Goal: Find specific page/section: Find specific page/section

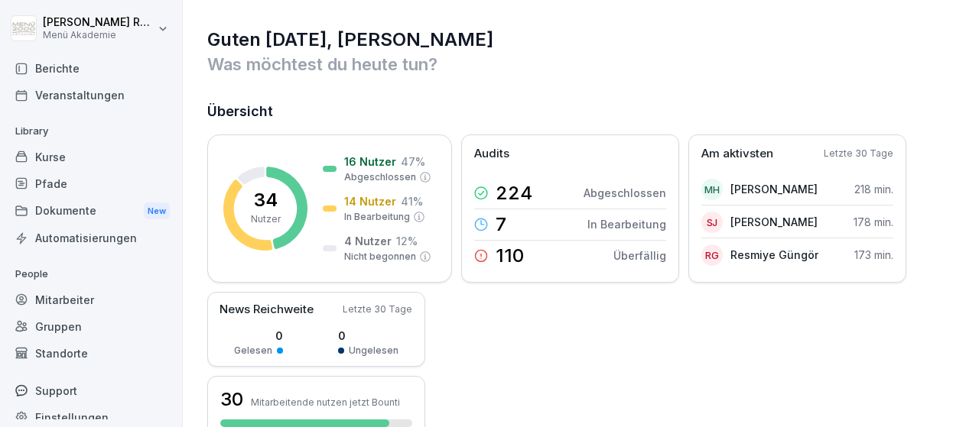
scroll to position [89, 0]
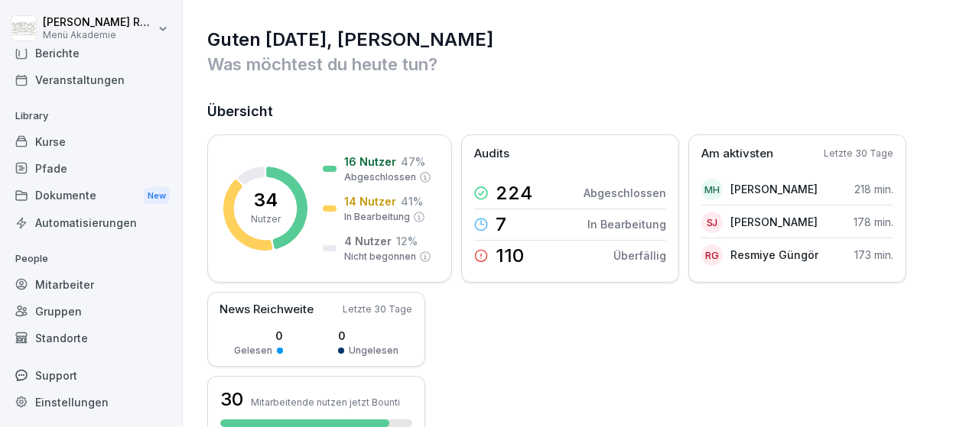
click at [91, 281] on div "Mitarbeiter" at bounding box center [91, 284] width 167 height 27
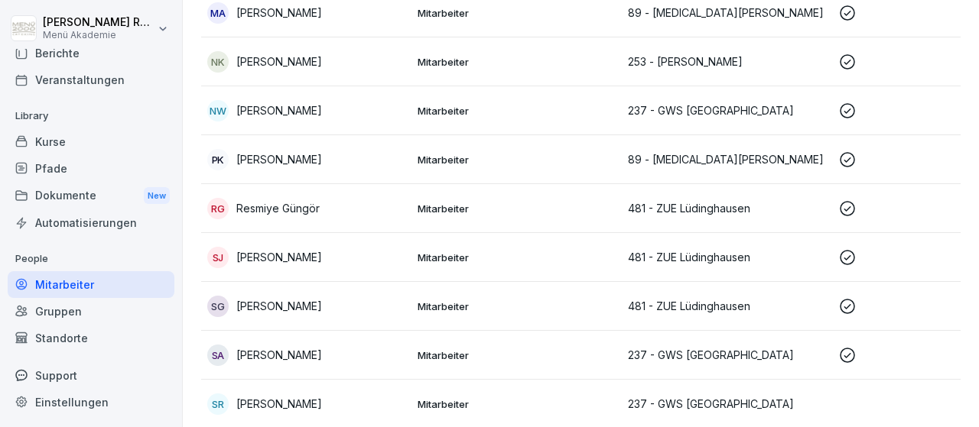
scroll to position [1162, 0]
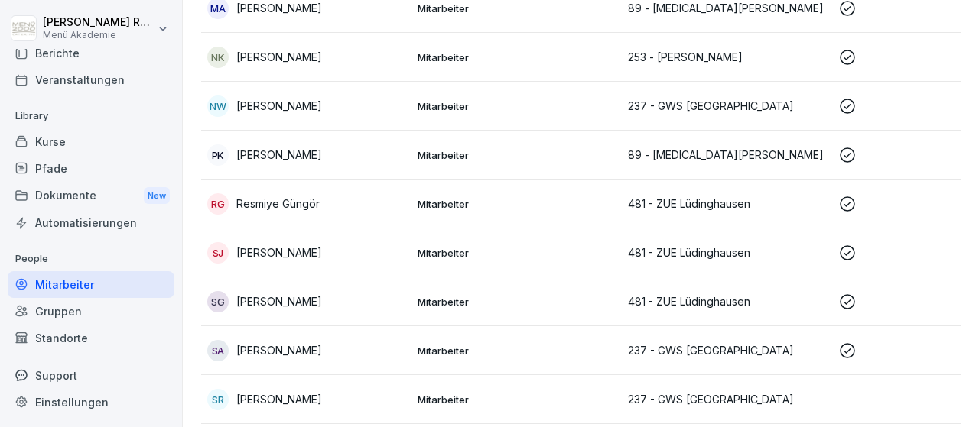
click at [856, 144] on td at bounding box center [937, 155] width 210 height 49
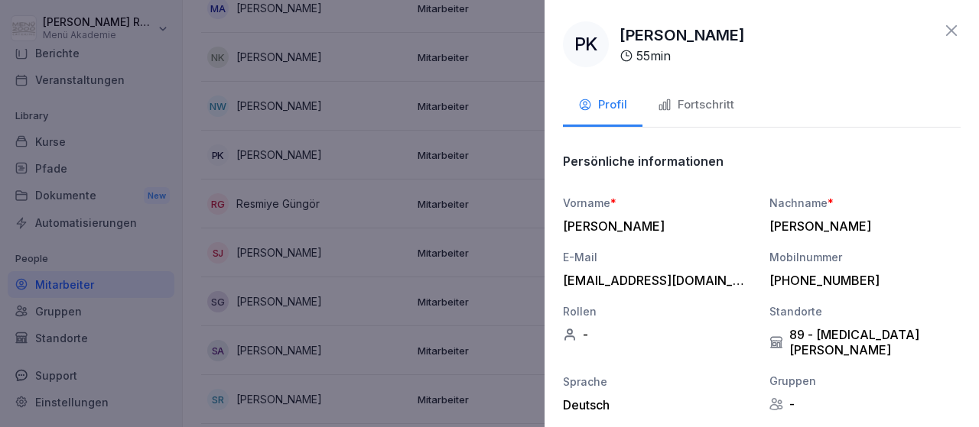
click at [530, 145] on div at bounding box center [489, 213] width 979 height 427
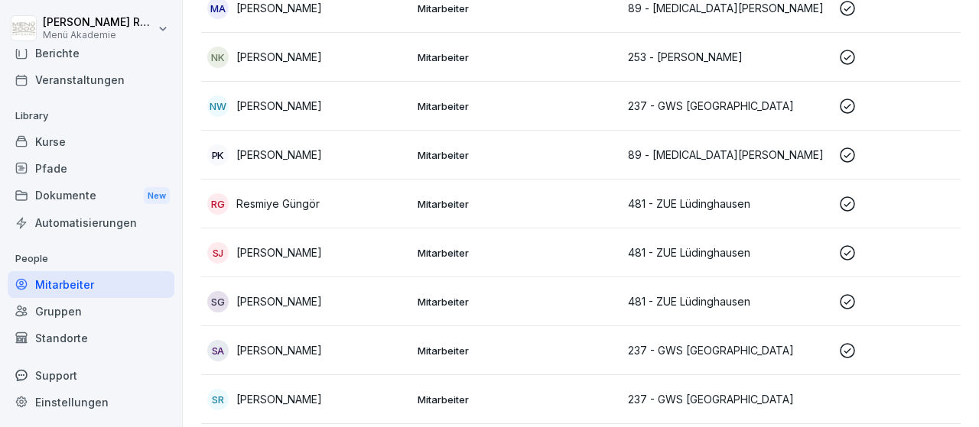
click at [612, 152] on p "Mitarbeiter" at bounding box center [516, 155] width 198 height 14
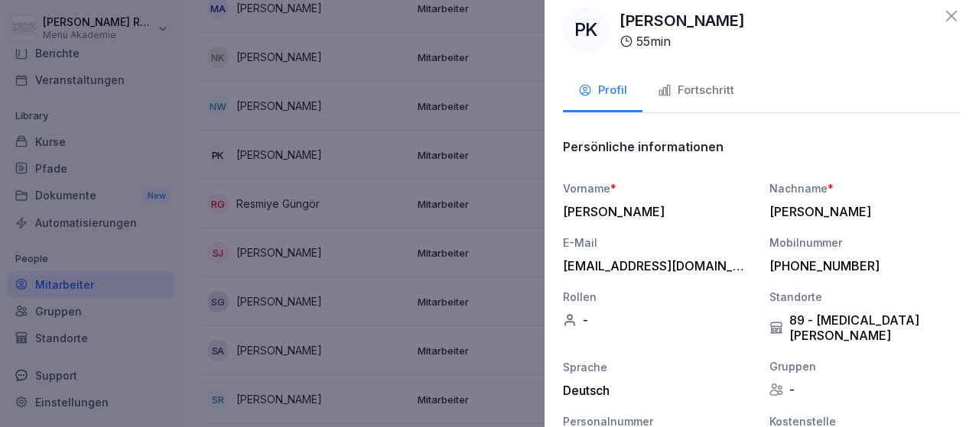
scroll to position [0, 0]
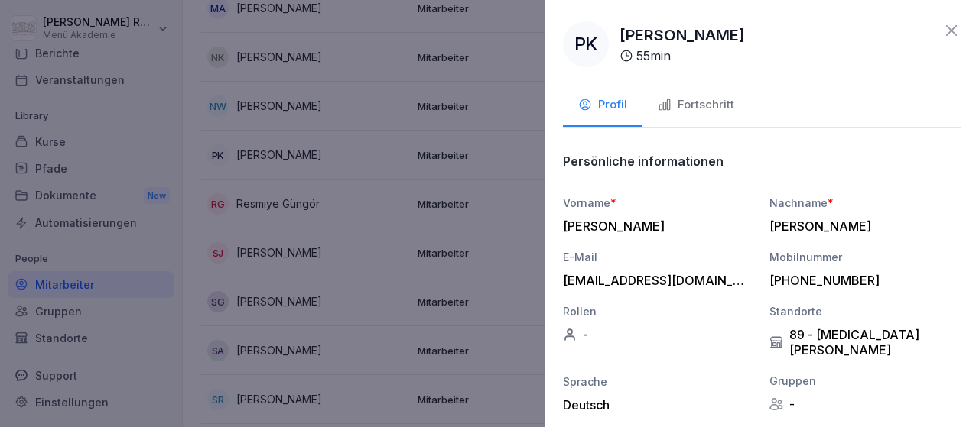
click at [692, 108] on div "Fortschritt" at bounding box center [696, 105] width 76 height 18
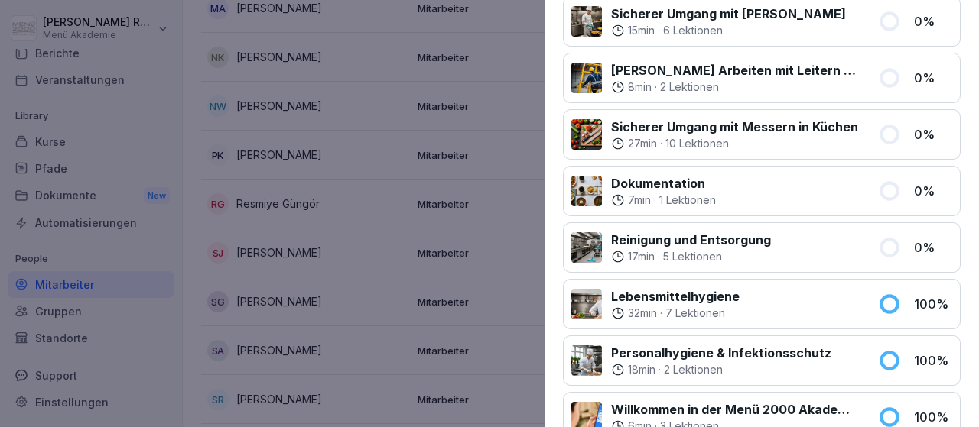
scroll to position [1032, 0]
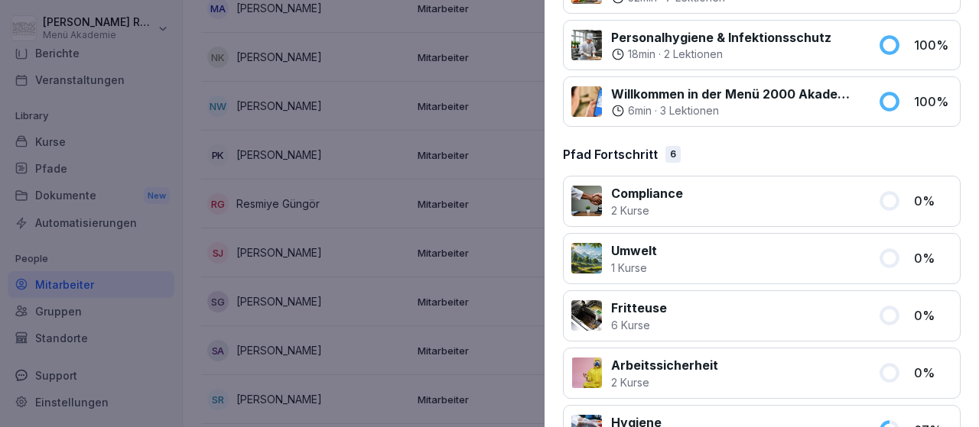
click at [833, 414] on div at bounding box center [770, 431] width 198 height 34
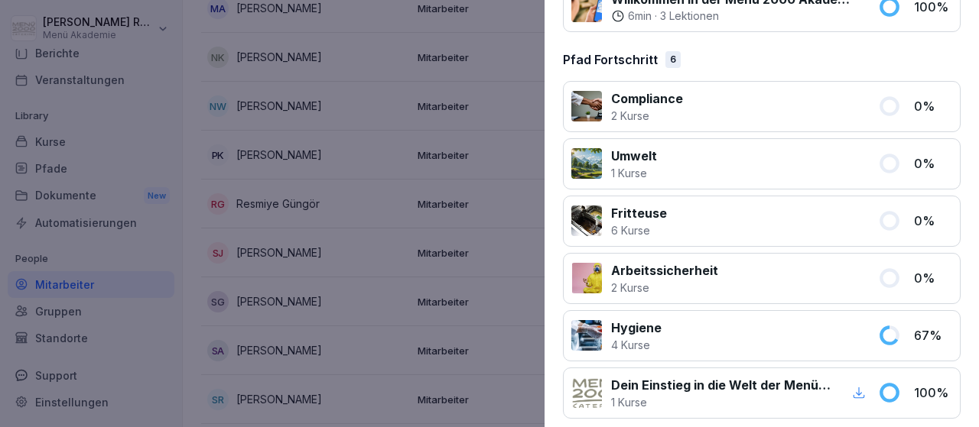
click at [791, 330] on div at bounding box center [770, 336] width 198 height 34
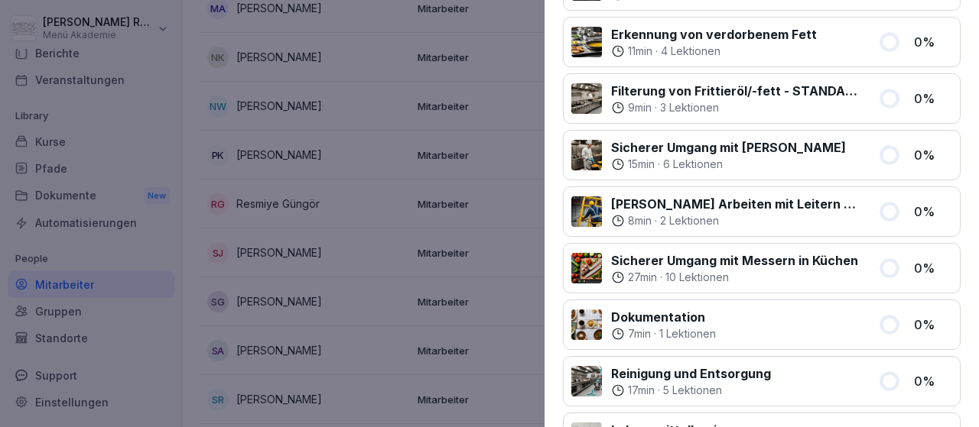
scroll to position [496, 0]
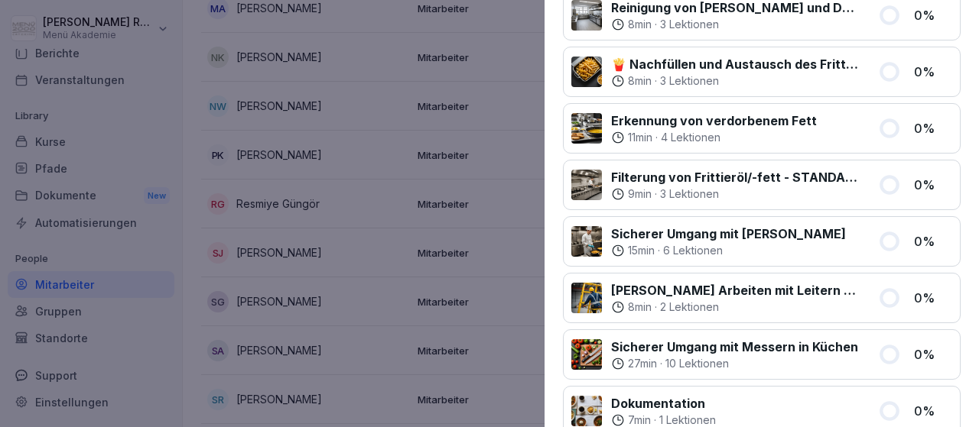
click at [250, 166] on div at bounding box center [489, 213] width 979 height 427
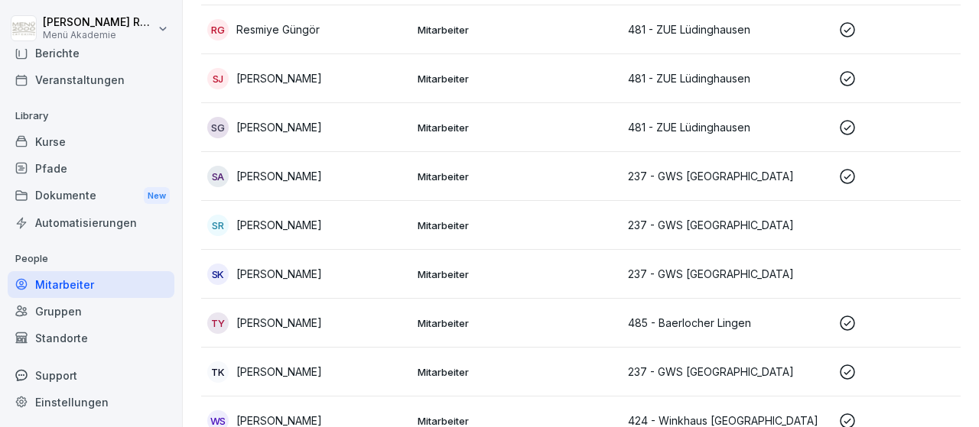
scroll to position [1414, 0]
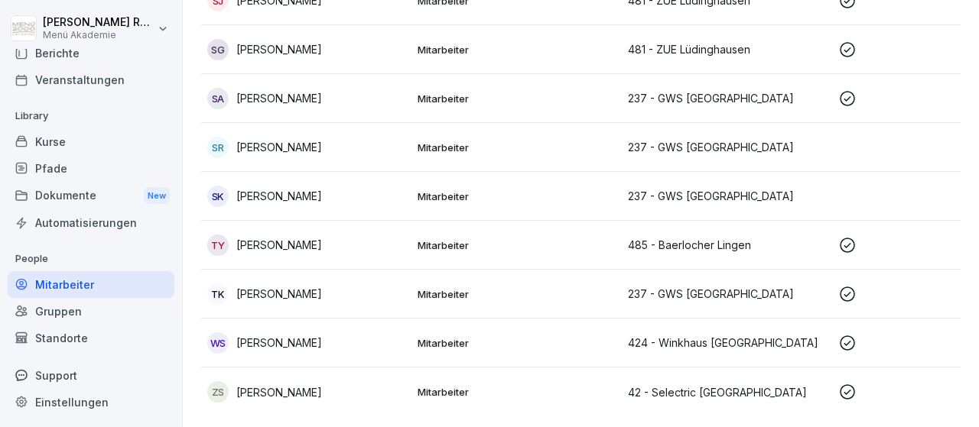
drag, startPoint x: 967, startPoint y: 380, endPoint x: 978, endPoint y: 271, distance: 109.1
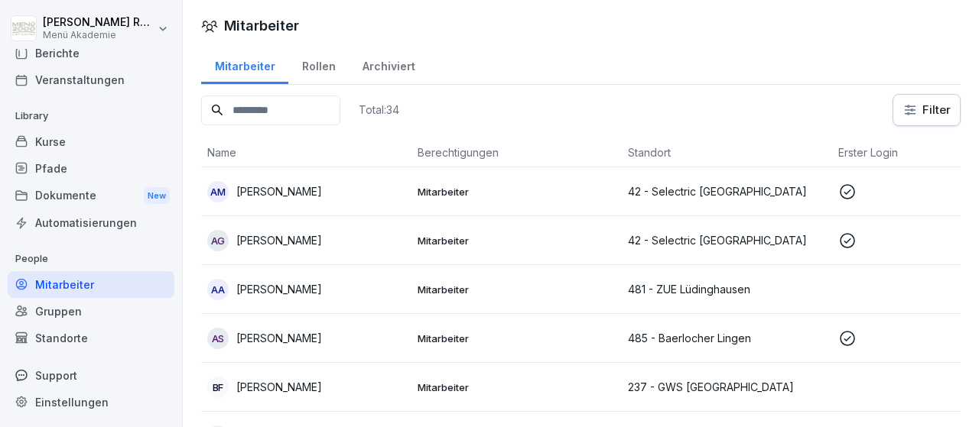
click at [796, 291] on p "481 - ZUE Lüdinghausen" at bounding box center [727, 289] width 198 height 16
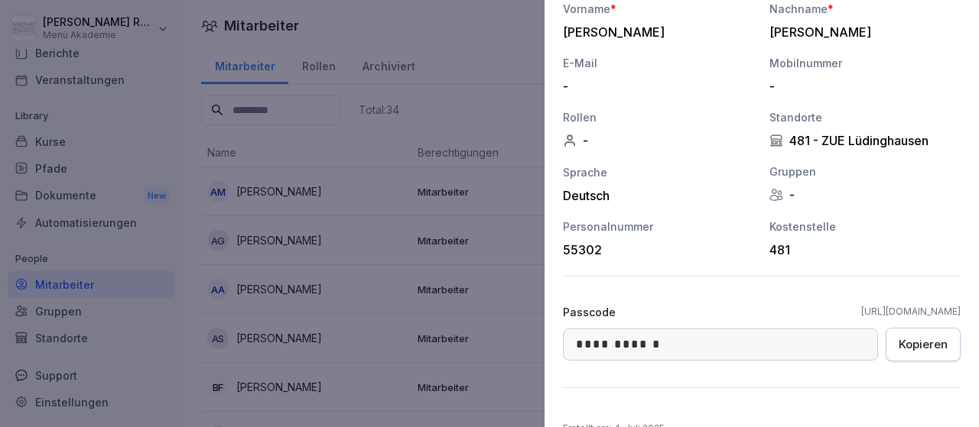
scroll to position [243, 0]
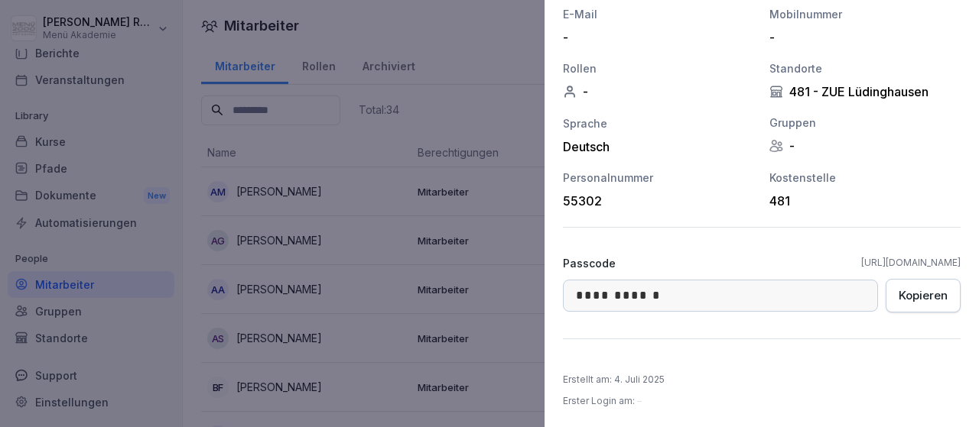
click at [861, 258] on link "[URL][DOMAIN_NAME]" at bounding box center [910, 263] width 99 height 14
